Goal: Transaction & Acquisition: Book appointment/travel/reservation

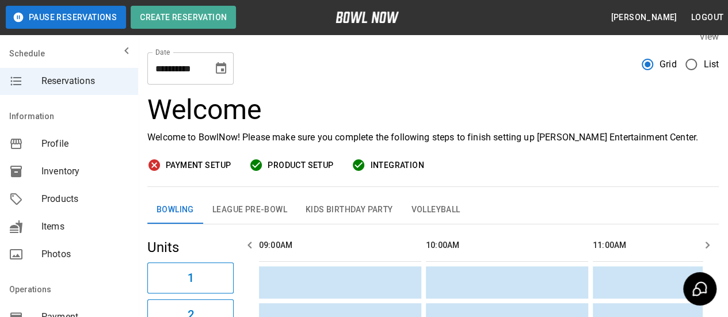
click at [208, 85] on div "**********" at bounding box center [190, 68] width 86 height 32
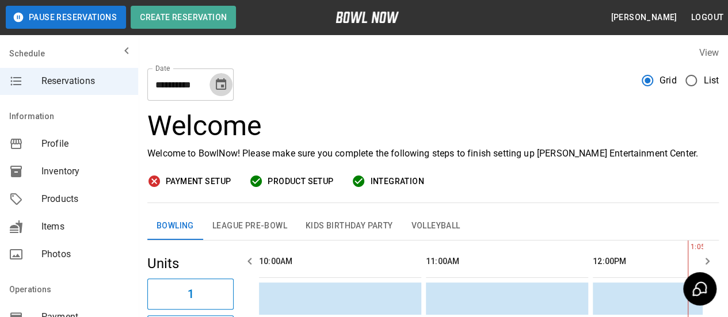
click at [220, 83] on icon "Choose date, selected date is Oct 22, 2025" at bounding box center [221, 85] width 14 height 14
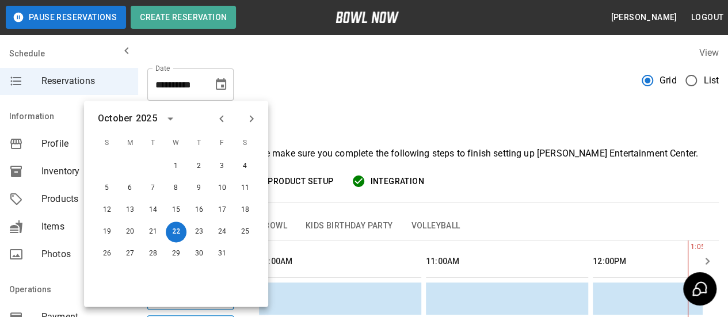
click at [257, 117] on icon "Next month" at bounding box center [252, 119] width 14 height 14
click at [256, 117] on icon "Next month" at bounding box center [252, 119] width 14 height 14
click at [244, 170] on button "6" at bounding box center [245, 166] width 21 height 21
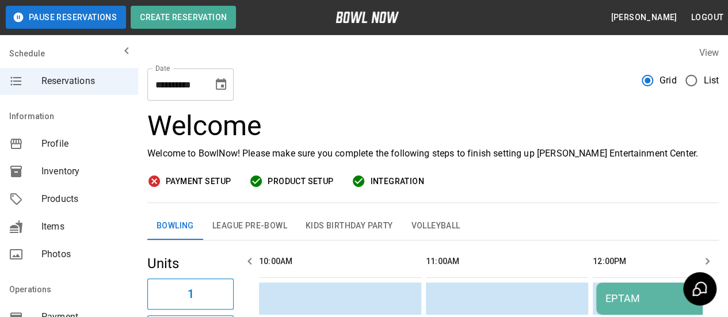
type input "**********"
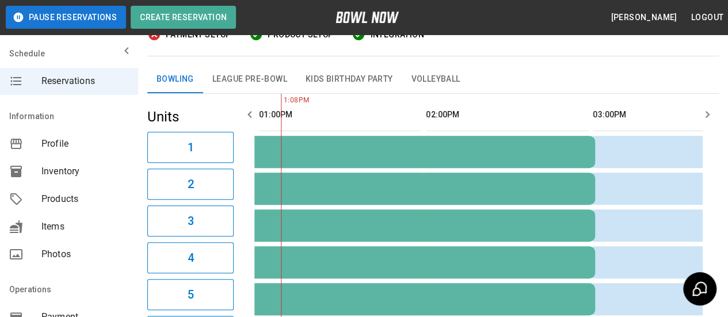
scroll to position [173, 0]
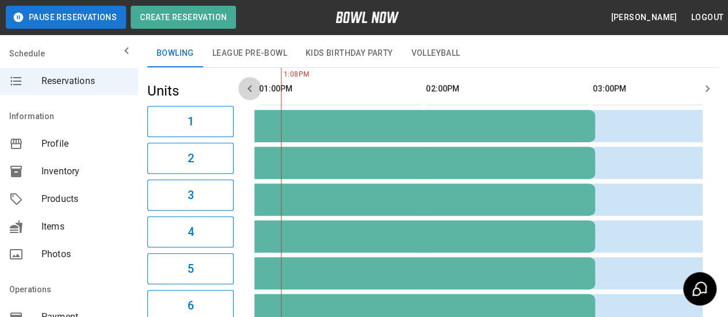
click at [249, 86] on icon "button" at bounding box center [250, 89] width 14 height 14
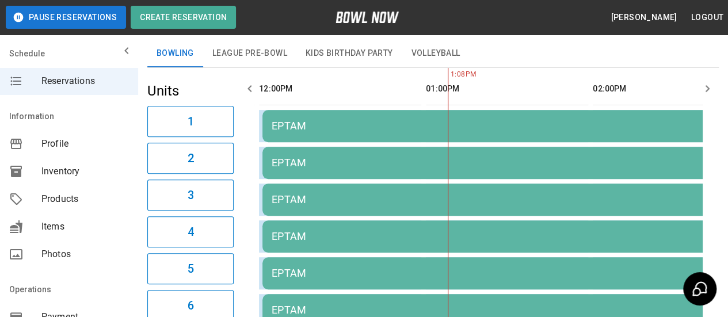
click at [249, 86] on icon "button" at bounding box center [250, 89] width 14 height 14
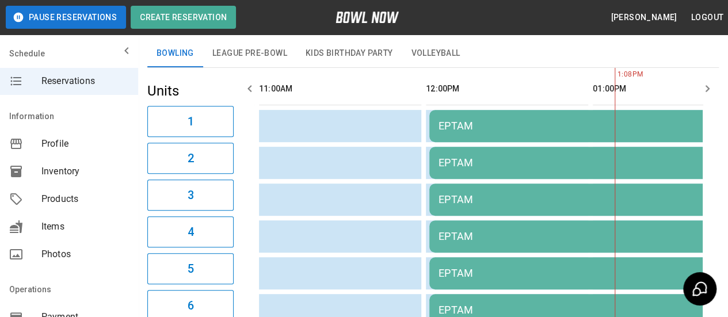
click at [709, 86] on icon "button" at bounding box center [708, 89] width 14 height 14
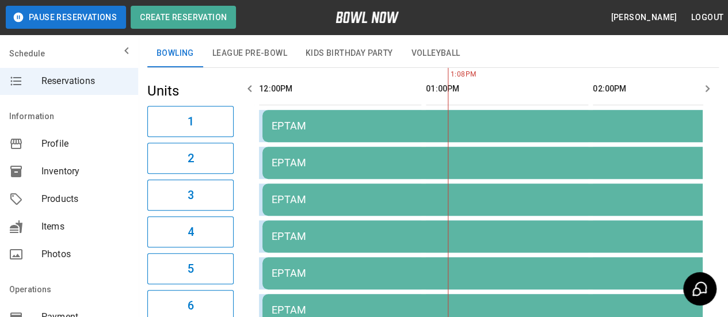
click at [709, 86] on icon "button" at bounding box center [708, 89] width 14 height 14
